Goal: Information Seeking & Learning: Learn about a topic

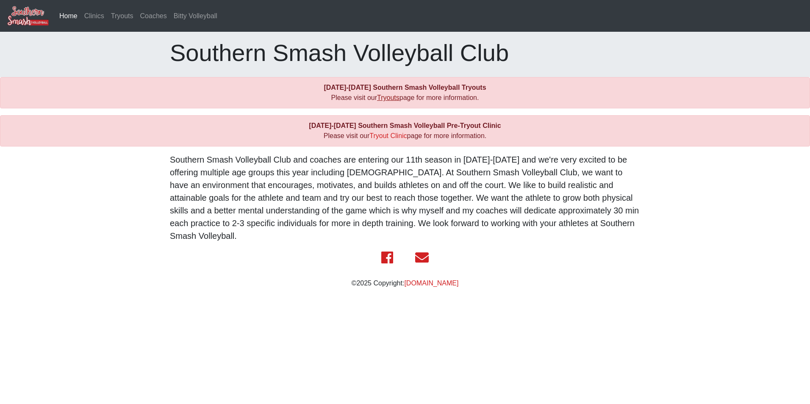
click at [385, 98] on link "Tryouts" at bounding box center [388, 97] width 22 height 7
click at [388, 137] on link "Tryout Clinic" at bounding box center [387, 135] width 37 height 7
click at [111, 14] on link "Tryouts" at bounding box center [122, 16] width 29 height 17
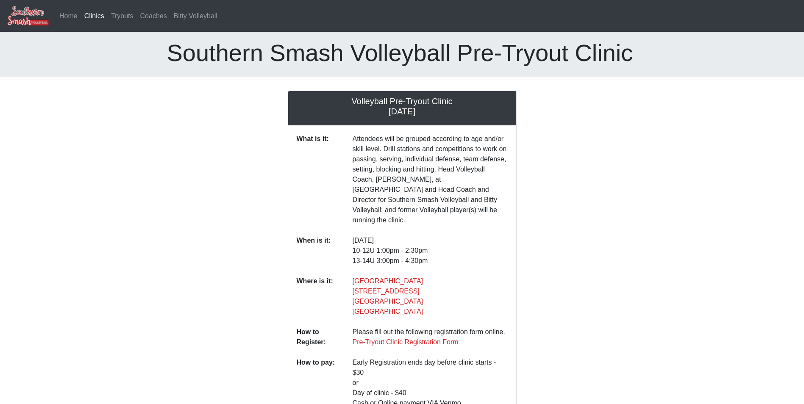
click at [394, 184] on p "Attendees will be grouped according to age and/or skill level. Drill stations a…" at bounding box center [429, 179] width 155 height 91
click at [407, 205] on p "Attendees will be grouped according to age and/or skill level. Drill stations a…" at bounding box center [429, 179] width 155 height 91
click at [572, 221] on div at bounding box center [583, 334] width 121 height 486
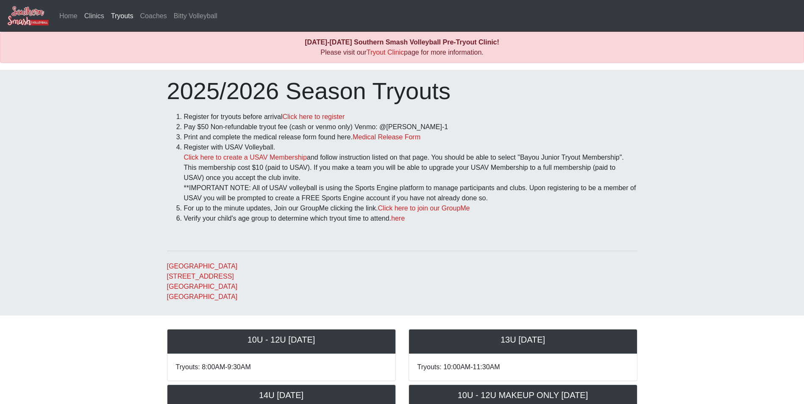
click at [93, 19] on link "Clinics" at bounding box center [94, 16] width 27 height 17
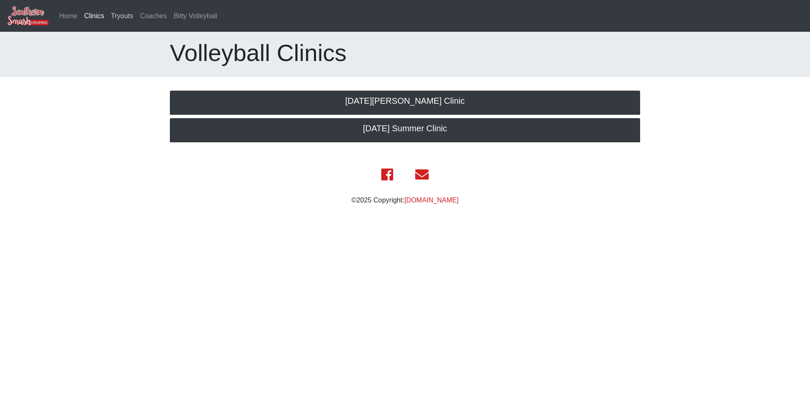
click at [127, 17] on link "Tryouts" at bounding box center [122, 16] width 29 height 17
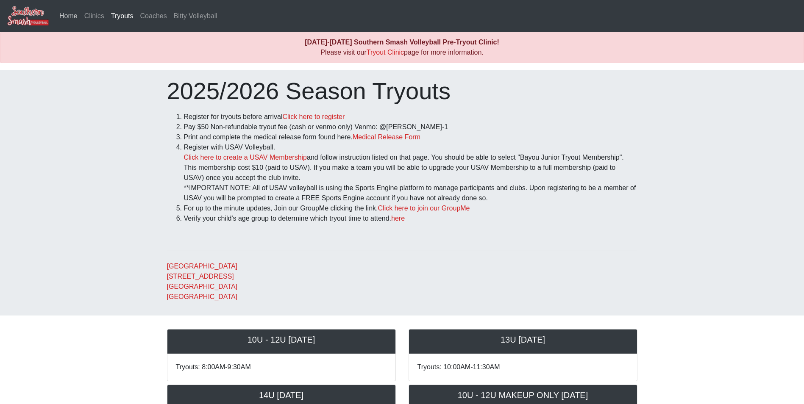
click at [72, 15] on link "Home" at bounding box center [68, 16] width 25 height 17
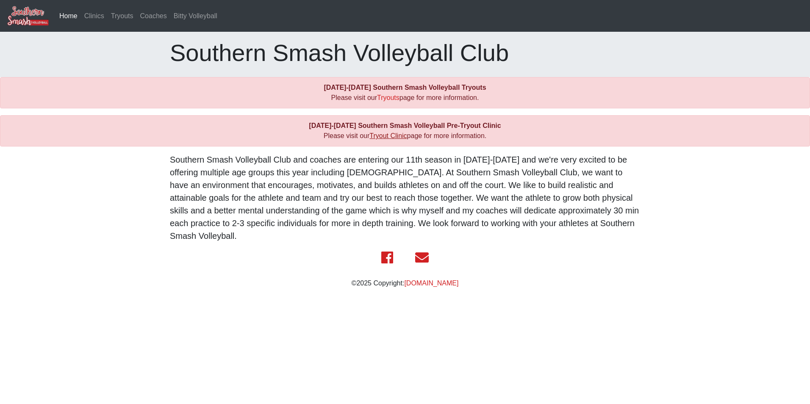
click at [388, 137] on link "Tryout Clinic" at bounding box center [387, 135] width 37 height 7
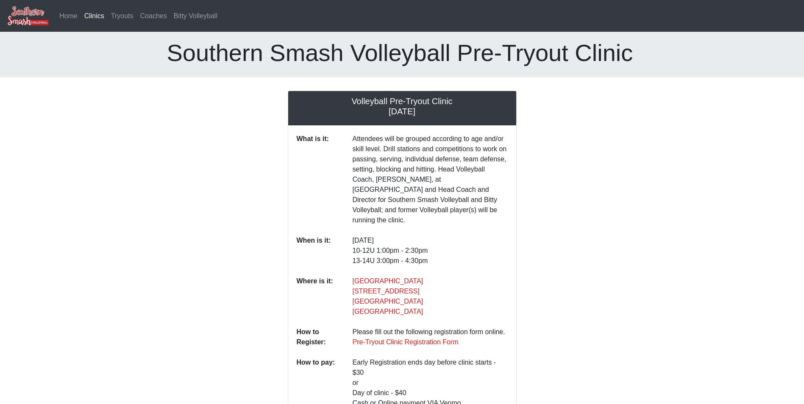
click at [419, 169] on p "Attendees will be grouped according to age and/or skill level. Drill stations a…" at bounding box center [429, 179] width 155 height 91
click at [117, 14] on link "Tryouts" at bounding box center [122, 16] width 29 height 17
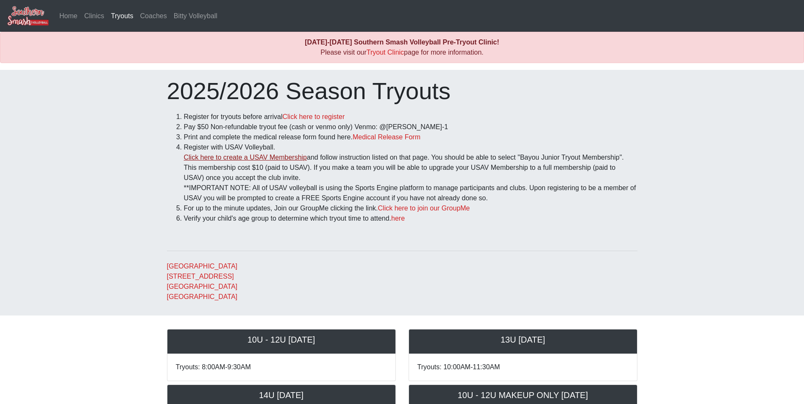
click at [251, 158] on link "Click here to create a USAV Membership" at bounding box center [245, 157] width 123 height 7
